Goal: Task Accomplishment & Management: Manage account settings

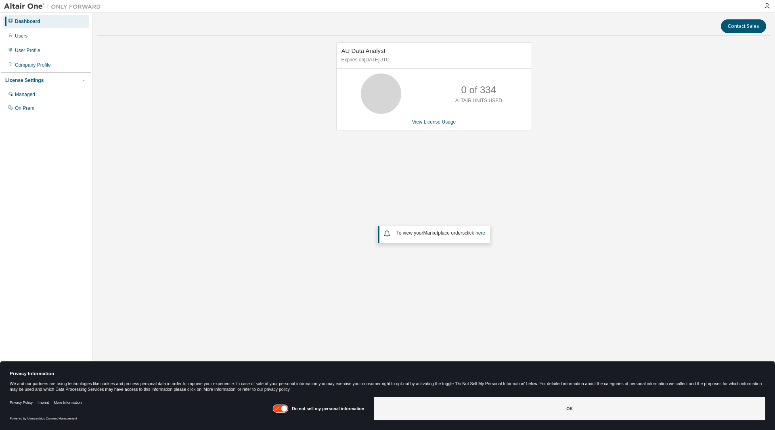
click at [311, 170] on div "AU Data Analyst Expires on [DATE] UTC 0 of 334 ALTAIR UNITS USED View License U…" at bounding box center [434, 181] width 674 height 279
click at [286, 407] on icon at bounding box center [284, 408] width 6 height 6
click at [286, 407] on icon at bounding box center [280, 409] width 15 height 8
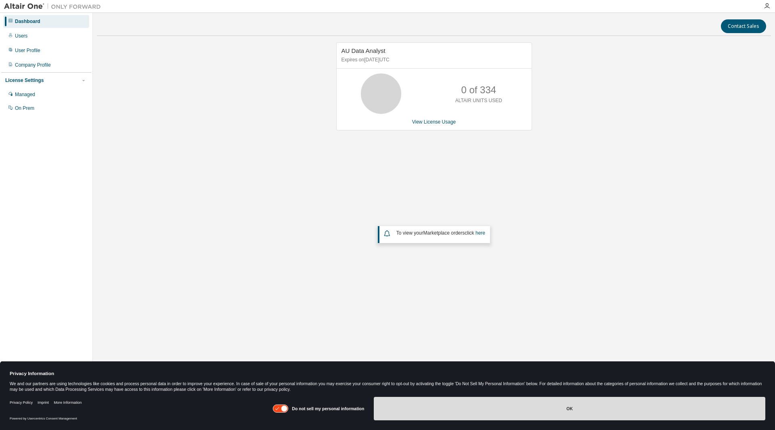
click at [477, 408] on button "OK" at bounding box center [569, 408] width 391 height 23
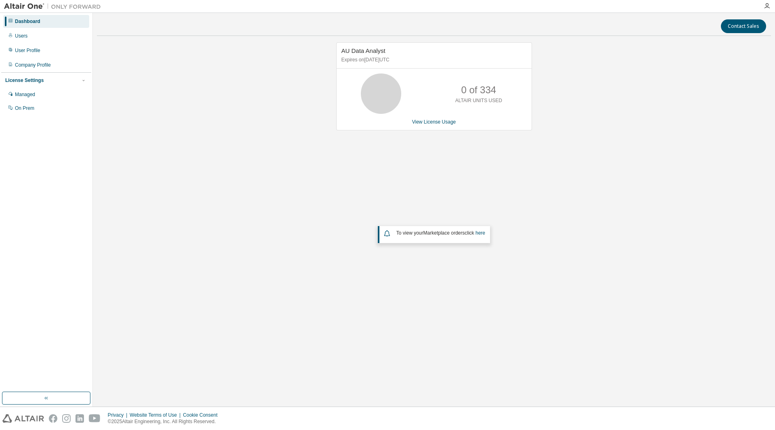
click at [307, 252] on div "AU Data Analyst Expires on [DATE] UTC 0 of 334 ALTAIR UNITS USED View License U…" at bounding box center [434, 181] width 674 height 279
click at [27, 36] on div "Users" at bounding box center [21, 36] width 13 height 6
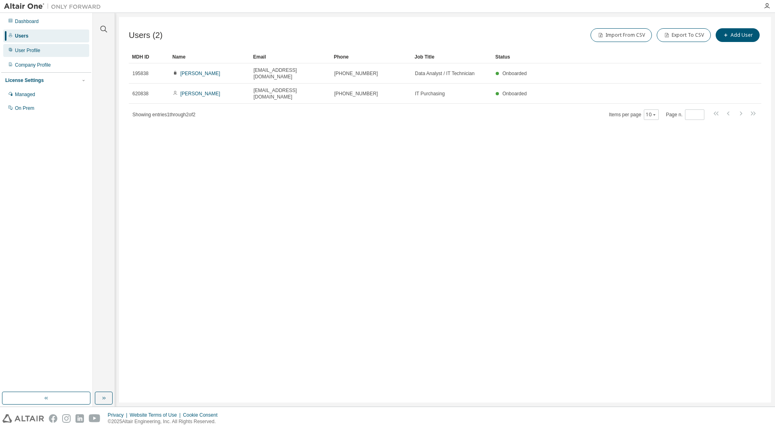
click at [31, 53] on div "User Profile" at bounding box center [27, 50] width 25 height 6
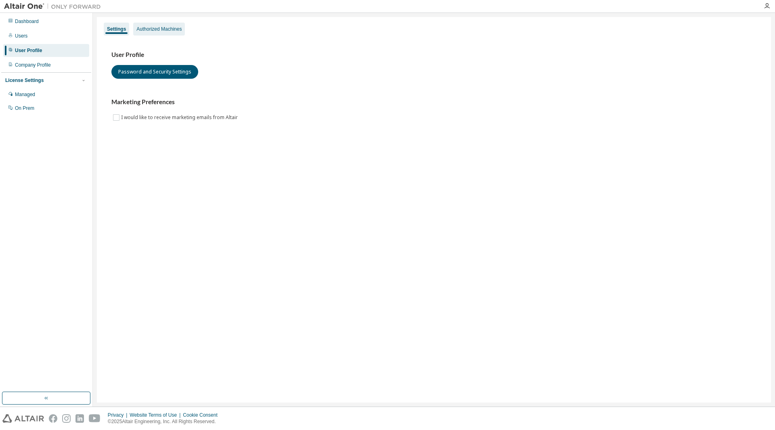
click at [150, 30] on div "Authorized Machines" at bounding box center [158, 29] width 45 height 6
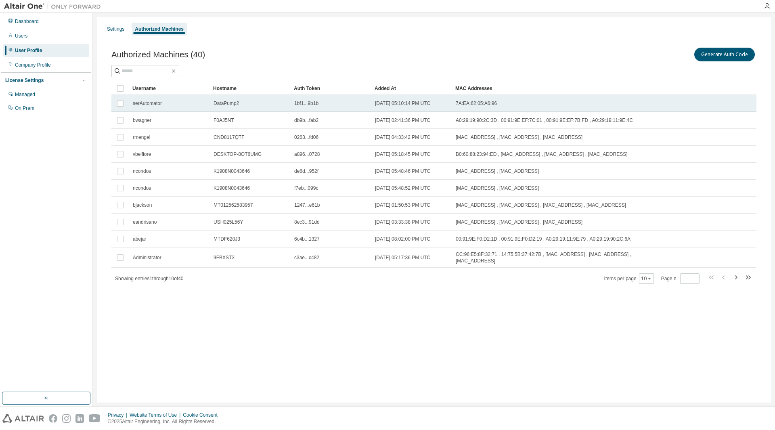
click at [241, 104] on div "DataPump2" at bounding box center [249, 103] width 73 height 6
click at [372, 105] on td "2022-09-19 05:10:14 PM UTC" at bounding box center [411, 103] width 81 height 17
click at [430, 106] on span "2022-09-19 05:10:14 PM UTC" at bounding box center [402, 103] width 55 height 6
click at [501, 96] on td "7A:EA:62:05:A6:96" at bounding box center [563, 103] width 223 height 17
click at [500, 96] on td "7A:EA:62:05:A6:96" at bounding box center [563, 103] width 223 height 17
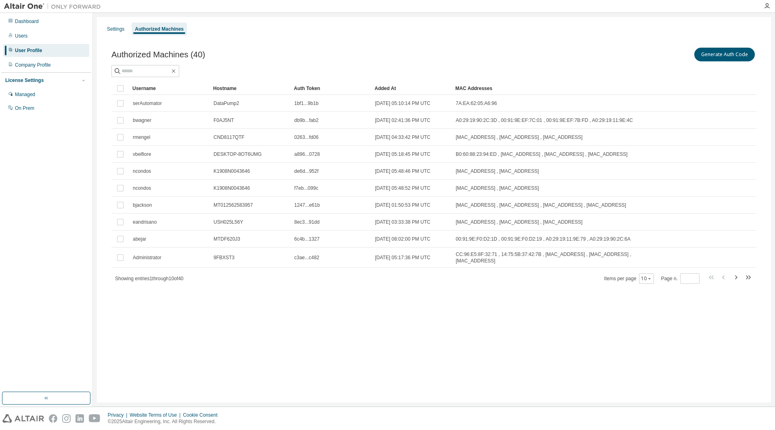
click at [493, 336] on div "Settings Authorized Machines Authorized Machines (40) Generate Auth Code Clear …" at bounding box center [434, 209] width 674 height 385
click at [573, 350] on div "Settings Authorized Machines Authorized Machines (40) Generate Auth Code Clear …" at bounding box center [434, 209] width 674 height 385
click at [44, 19] on div "Dashboard" at bounding box center [46, 21] width 86 height 13
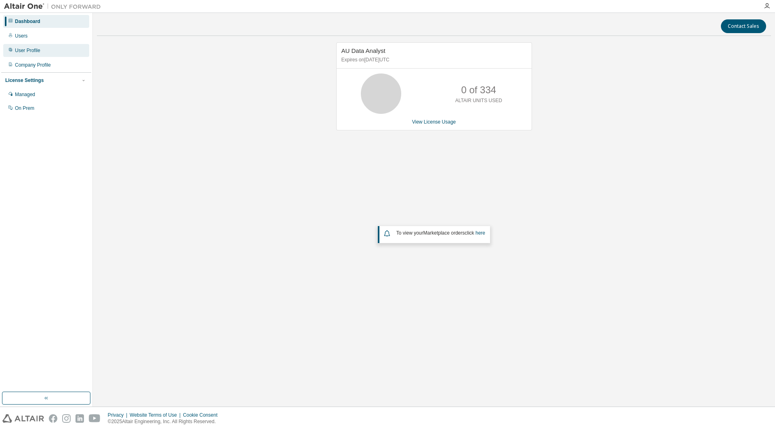
click at [46, 55] on div "User Profile" at bounding box center [46, 50] width 86 height 13
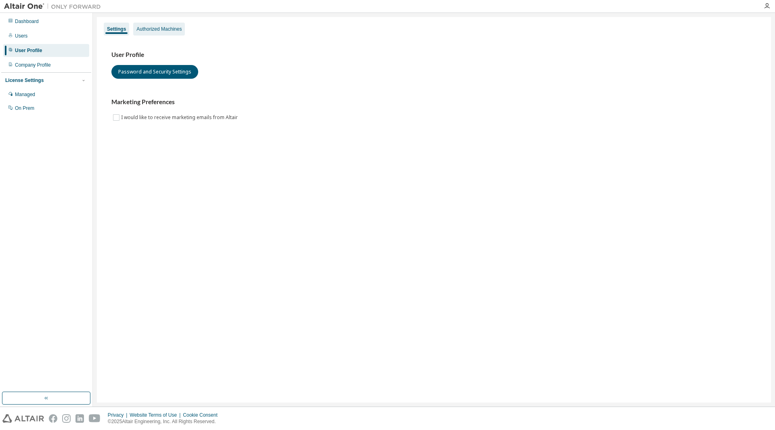
click at [168, 33] on div "Authorized Machines" at bounding box center [159, 29] width 52 height 13
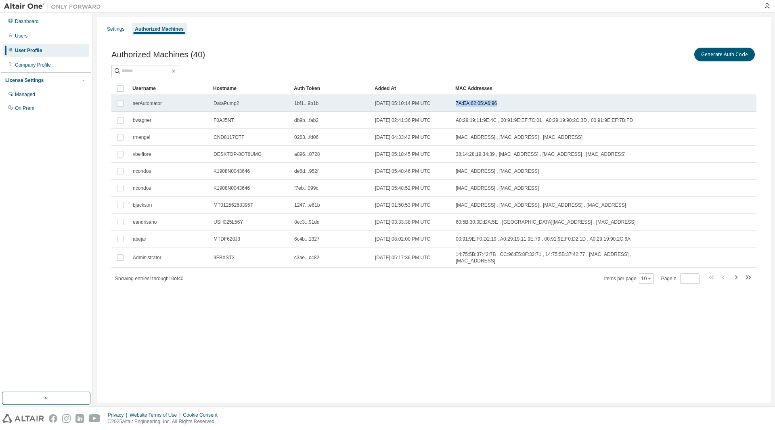
drag, startPoint x: 453, startPoint y: 104, endPoint x: 495, endPoint y: 105, distance: 41.6
click at [495, 105] on td "7A:EA:62:05:A6:96" at bounding box center [563, 103] width 223 height 17
click at [480, 102] on span "7A:EA:62:05:A6:96" at bounding box center [475, 103] width 41 height 6
click at [493, 102] on span "7A:EA:62:05:A6:96" at bounding box center [475, 103] width 41 height 6
click at [495, 102] on span "7A:EA:62:05:A6:96" at bounding box center [475, 103] width 41 height 6
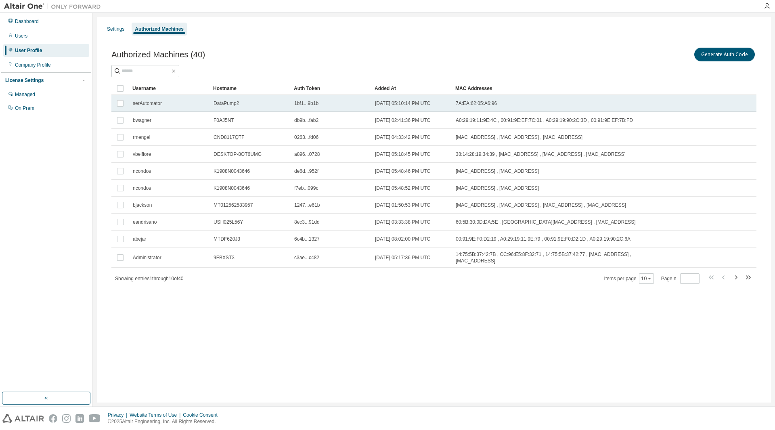
click at [488, 103] on span "7A:EA:62:05:A6:96" at bounding box center [475, 103] width 41 height 6
click at [463, 104] on span "7A:EA:62:05:A6:96" at bounding box center [475, 103] width 41 height 6
drag, startPoint x: 454, startPoint y: 102, endPoint x: 497, endPoint y: 105, distance: 43.3
click at [497, 105] on td "7A:EA:62:05:A6:96" at bounding box center [563, 103] width 223 height 17
click at [494, 104] on span "7A:EA:62:05:A6:96" at bounding box center [475, 103] width 41 height 6
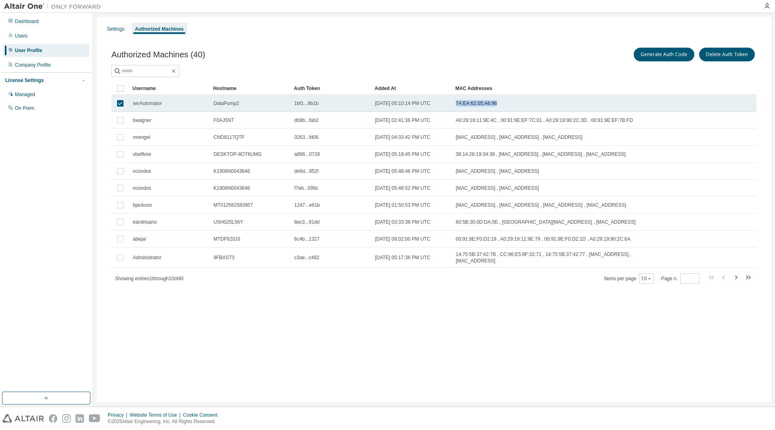
drag, startPoint x: 495, startPoint y: 104, endPoint x: 455, endPoint y: 105, distance: 39.2
click at [455, 105] on span "7A:EA:62:05:A6:96" at bounding box center [475, 103] width 41 height 6
click at [461, 104] on span "7A:EA:62:05:A6:96" at bounding box center [475, 103] width 41 height 6
click at [460, 104] on span "7A:EA:62:05:A6:96" at bounding box center [475, 103] width 41 height 6
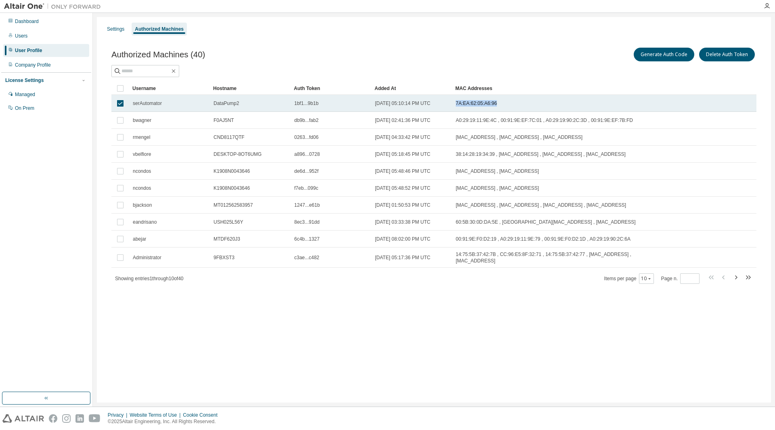
drag, startPoint x: 455, startPoint y: 104, endPoint x: 495, endPoint y: 104, distance: 40.3
click at [495, 104] on td "7A:EA:62:05:A6:96" at bounding box center [563, 103] width 223 height 17
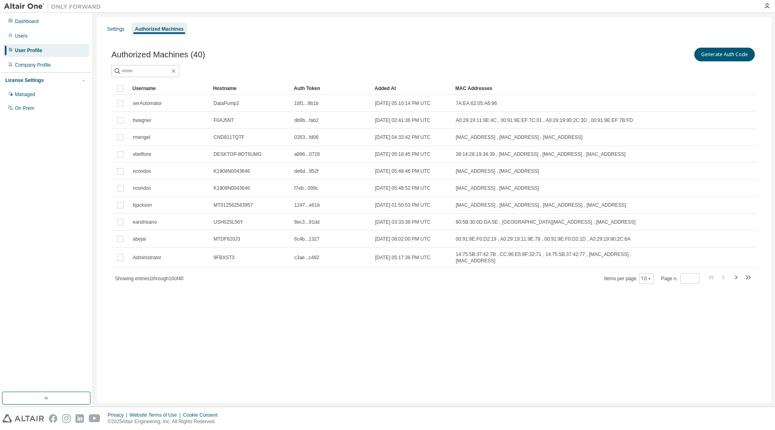
click at [518, 65] on div at bounding box center [433, 71] width 645 height 12
click at [24, 18] on div "Dashboard" at bounding box center [27, 21] width 24 height 6
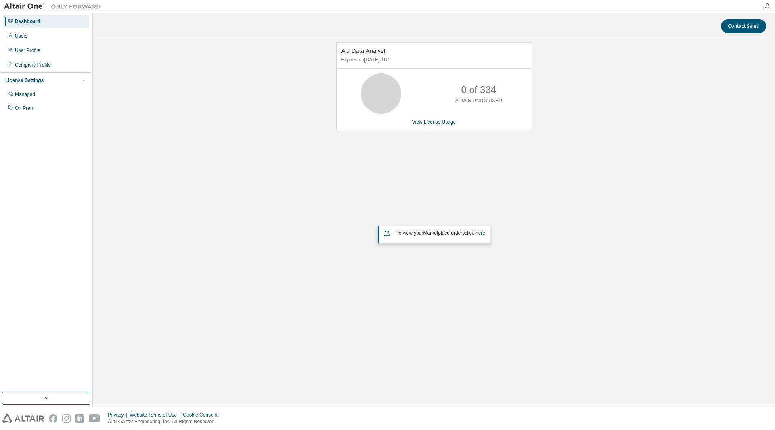
click at [54, 18] on div "Dashboard" at bounding box center [46, 21] width 86 height 13
click at [511, 190] on div "AU Data Analyst Expires on [DATE] UTC 0 of 334 ALTAIR UNITS USED View License U…" at bounding box center [434, 181] width 674 height 279
click at [39, 28] on div "Dashboard Users User Profile Company Profile License Settings Managed On Prem" at bounding box center [46, 64] width 90 height 101
click at [36, 21] on div "Dashboard" at bounding box center [27, 21] width 25 height 6
click at [325, 140] on div "AU Data Analyst Expires on [DATE] UTC 0 of 334 ALTAIR UNITS USED View License U…" at bounding box center [434, 181] width 674 height 279
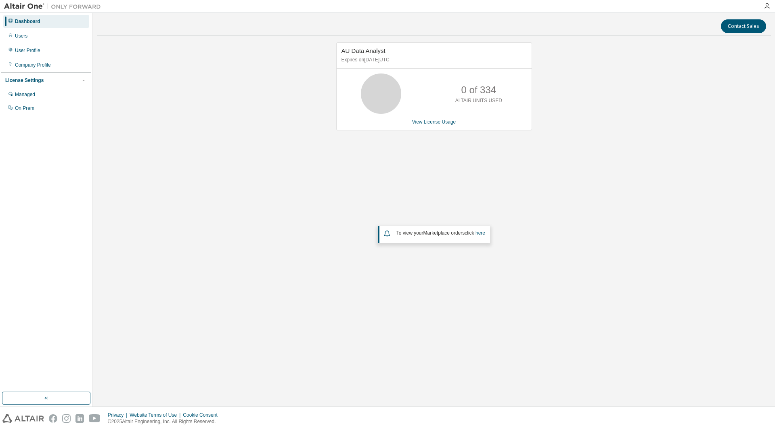
click at [265, 134] on div "AU Data Analyst Expires on [DATE] UTC 0 of 334 ALTAIR UNITS USED View License U…" at bounding box center [434, 181] width 674 height 279
click at [642, 144] on div "AU Data Analyst Expires on [DATE] UTC 0 of 334 ALTAIR UNITS USED View License U…" at bounding box center [434, 181] width 674 height 279
click at [338, 200] on div "AU Data Analyst Expires on [DATE] UTC 0 of 334 ALTAIR UNITS USED View License U…" at bounding box center [434, 181] width 674 height 279
click at [262, 426] on div "Privacy Website Terms of Use Cookie Consent © 2025 Altair Engineering, Inc. All…" at bounding box center [387, 418] width 775 height 23
click at [309, 173] on div "AU Data Analyst Expires on [DATE] UTC 270 of 334 ALTAIR UNITS USED View License…" at bounding box center [434, 181] width 674 height 279
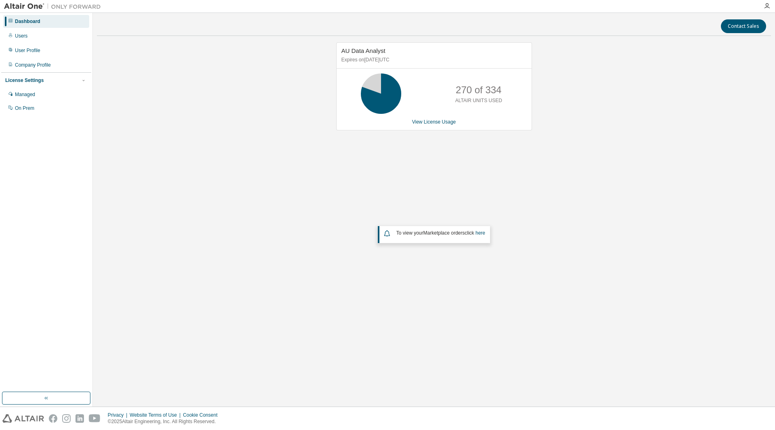
click at [481, 244] on div "AU Data Analyst Expires on [DATE] UTC 270 of 334 ALTAIR UNITS USED View License…" at bounding box center [434, 181] width 674 height 279
click at [410, 185] on div "AU Data Analyst Expires on [DATE] UTC 270 of 334 ALTAIR UNITS USED View License…" at bounding box center [434, 181] width 674 height 279
click at [402, 297] on div "AU Data Analyst Expires on [DATE] UTC 270 of 334 ALTAIR UNITS USED View License…" at bounding box center [434, 181] width 674 height 279
click at [392, 320] on div "AU Data Analyst Expires on [DATE] UTC 270 of 334 ALTAIR UNITS USED View License…" at bounding box center [434, 181] width 674 height 279
click at [608, 143] on div "AU Data Analyst Expires on [DATE] UTC 270 of 334 ALTAIR UNITS USED View License…" at bounding box center [434, 181] width 674 height 279
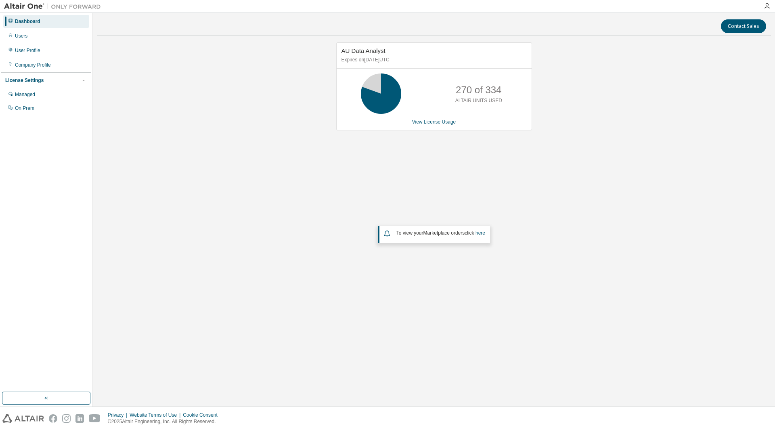
click at [492, 186] on div "AU Data Analyst Expires on [DATE] UTC 270 of 334 ALTAIR UNITS USED View License…" at bounding box center [434, 181] width 674 height 279
